Goal: Navigation & Orientation: Find specific page/section

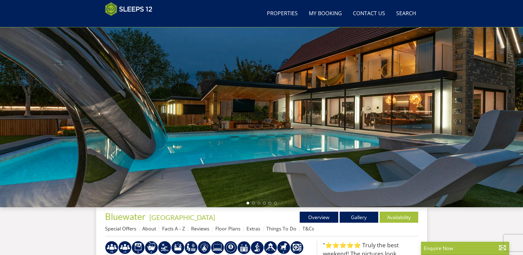
scroll to position [33, 0]
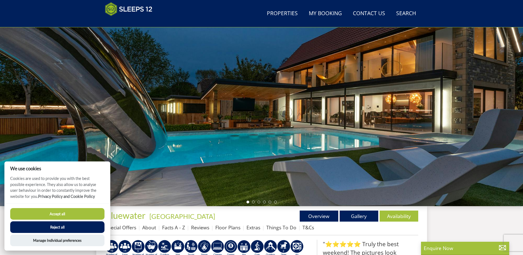
click at [76, 213] on button "Accept all" at bounding box center [57, 214] width 94 height 12
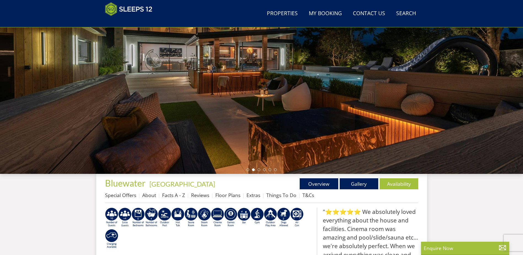
scroll to position [93, 0]
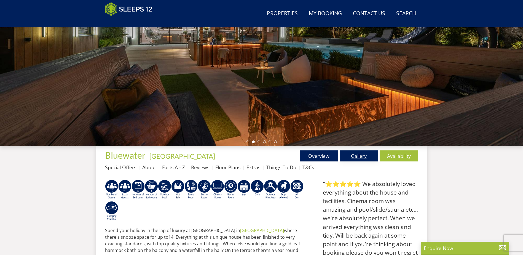
click at [359, 153] on link "Gallery" at bounding box center [359, 155] width 39 height 11
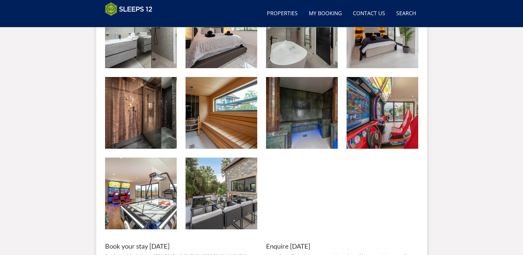
scroll to position [862, 0]
